Goal: Transaction & Acquisition: Purchase product/service

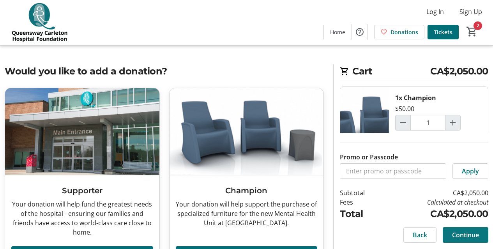
scroll to position [78, 0]
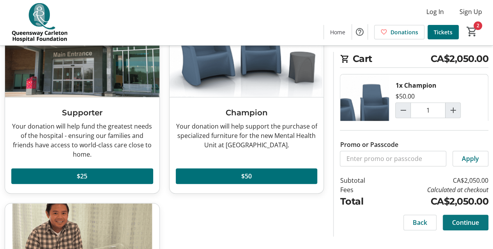
click at [476, 226] on span "Continue" at bounding box center [465, 222] width 27 height 9
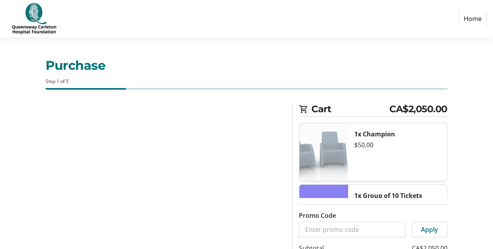
select select "CA"
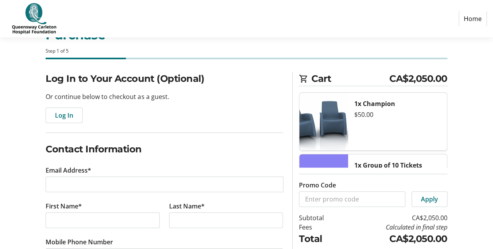
scroll to position [117, 0]
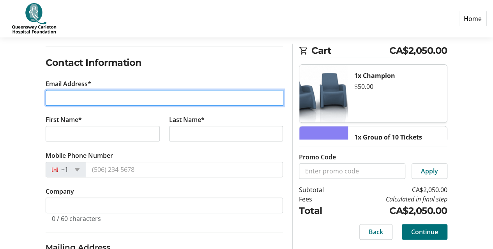
click at [92, 94] on input "Email Address*" at bounding box center [165, 98] width 238 height 16
type input "[EMAIL_ADDRESS][DOMAIN_NAME]"
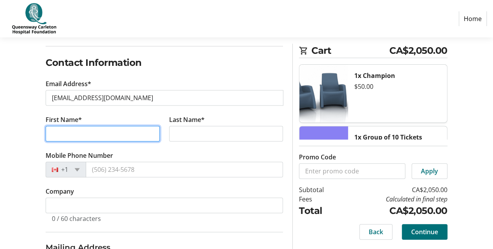
type input "[PERSON_NAME]"
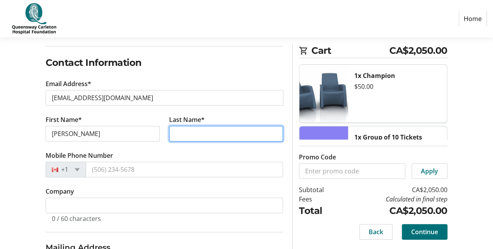
type input "Cornell"
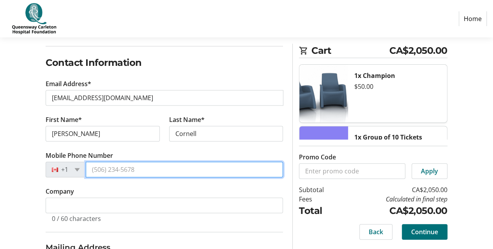
type input "[PHONE_NUMBER]"
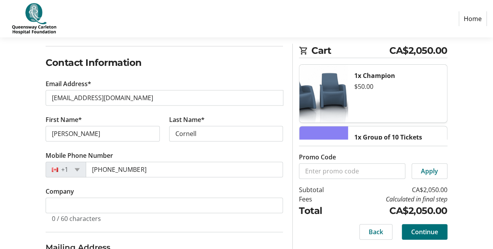
type input "[STREET_ADDRESS][PERSON_NAME]"
type input "[GEOGRAPHIC_DATA]"
select select "ON"
type input "K2K 2K6"
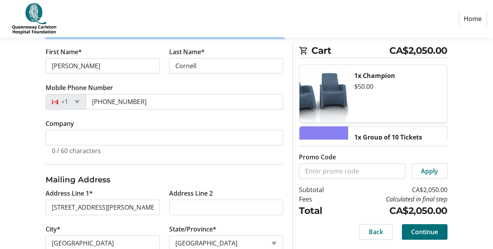
scroll to position [195, 0]
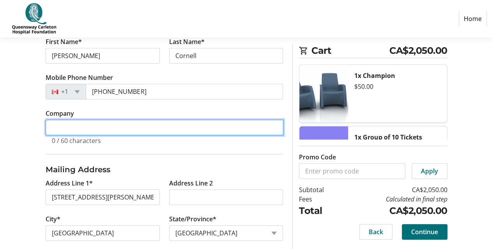
click at [131, 127] on input "Company" at bounding box center [165, 128] width 238 height 16
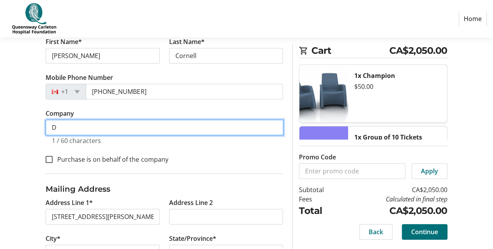
scroll to position [214, 0]
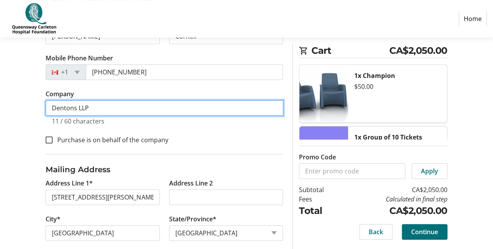
type input "Dentons LLP"
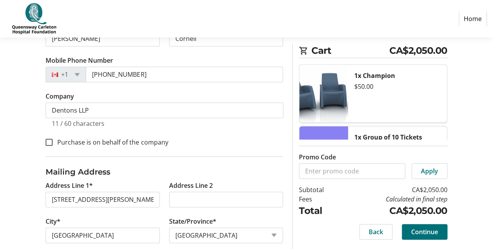
scroll to position [258, 0]
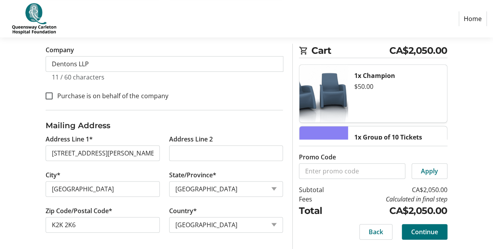
click at [425, 231] on span "Continue" at bounding box center [424, 231] width 27 height 9
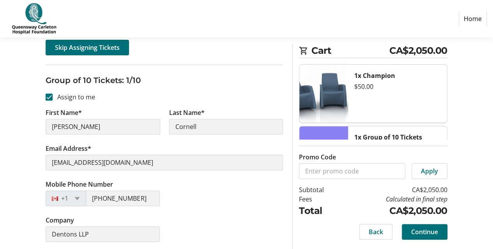
scroll to position [234, 0]
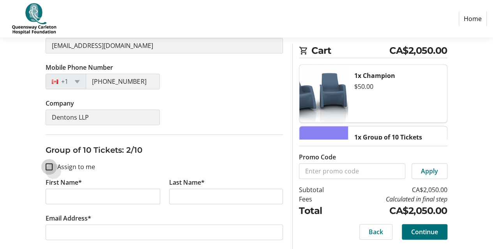
click at [47, 166] on input "Assign to me" at bounding box center [49, 166] width 7 height 7
checkbox input "true"
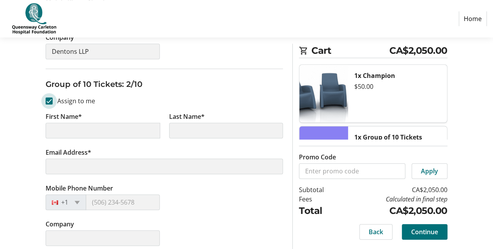
scroll to position [312, 0]
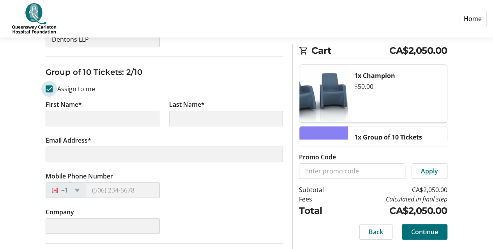
type input "[PERSON_NAME]"
type input "Cornell"
type input "[EMAIL_ADDRESS][DOMAIN_NAME]"
type input "[PHONE_NUMBER]"
type input "Dentons LLP"
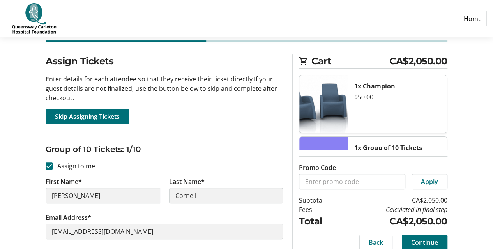
scroll to position [0, 0]
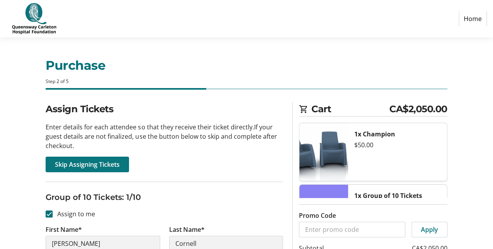
click at [67, 163] on span "Skip Assigning Tickets" at bounding box center [87, 164] width 65 height 9
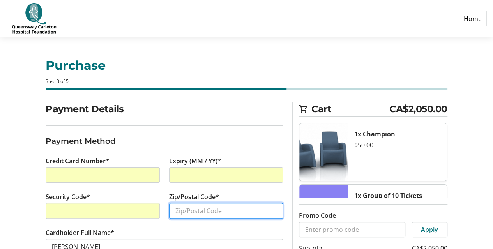
click at [200, 205] on input "Zip/Postal Code*" at bounding box center [226, 211] width 114 height 16
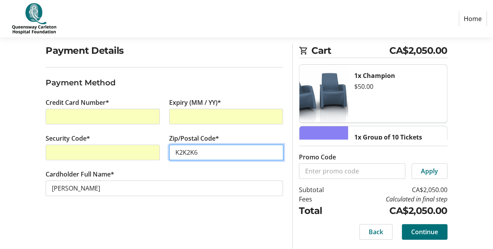
scroll to position [44, 0]
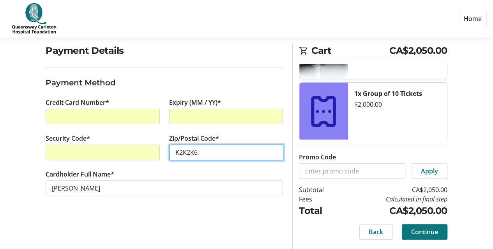
type input "K2K2K6"
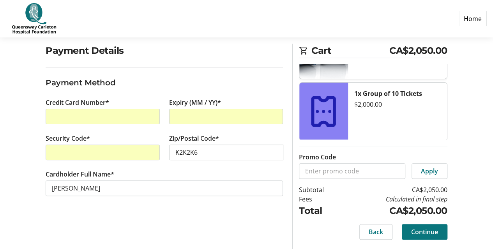
click at [423, 232] on span "Continue" at bounding box center [424, 231] width 27 height 9
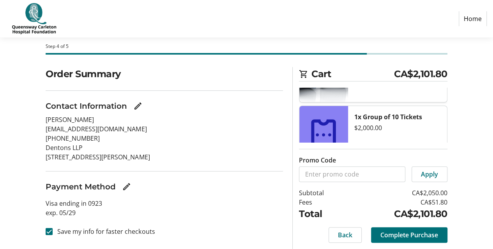
scroll to position [58, 0]
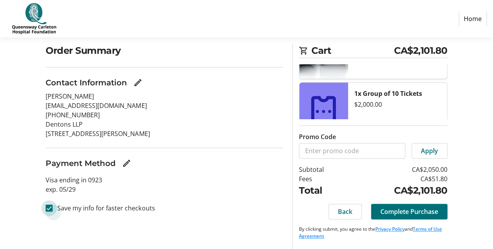
click at [48, 209] on input "Save my info for faster checkouts" at bounding box center [49, 208] width 7 height 7
checkbox input "false"
click at [419, 211] on span "Complete Purchase" at bounding box center [409, 211] width 58 height 9
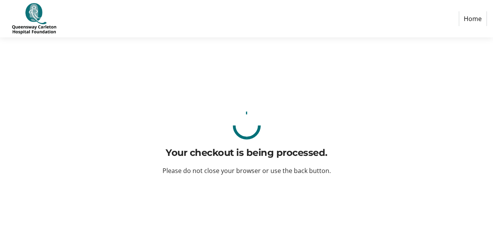
scroll to position [0, 0]
